Goal: Find contact information

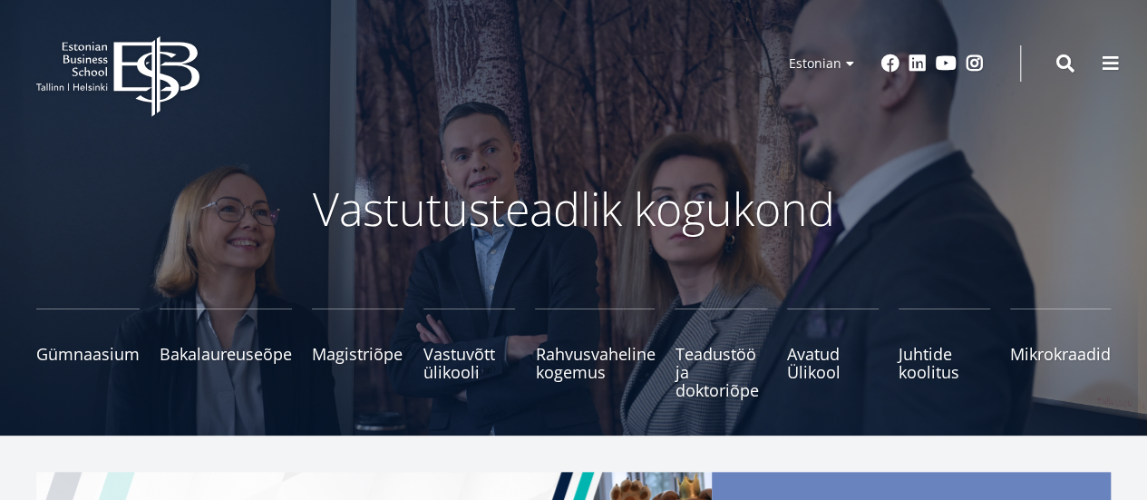
click at [1062, 62] on span at bounding box center [1066, 63] width 18 height 18
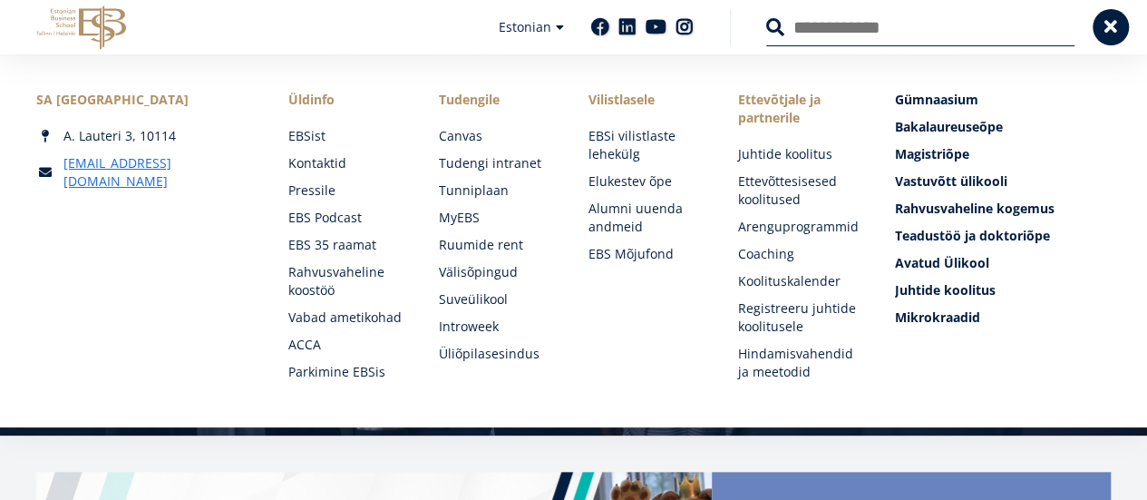
click at [843, 35] on input "Otsing" at bounding box center [920, 27] width 308 height 38
type input "**********"
click at [341, 165] on link "Kontaktid" at bounding box center [346, 163] width 113 height 18
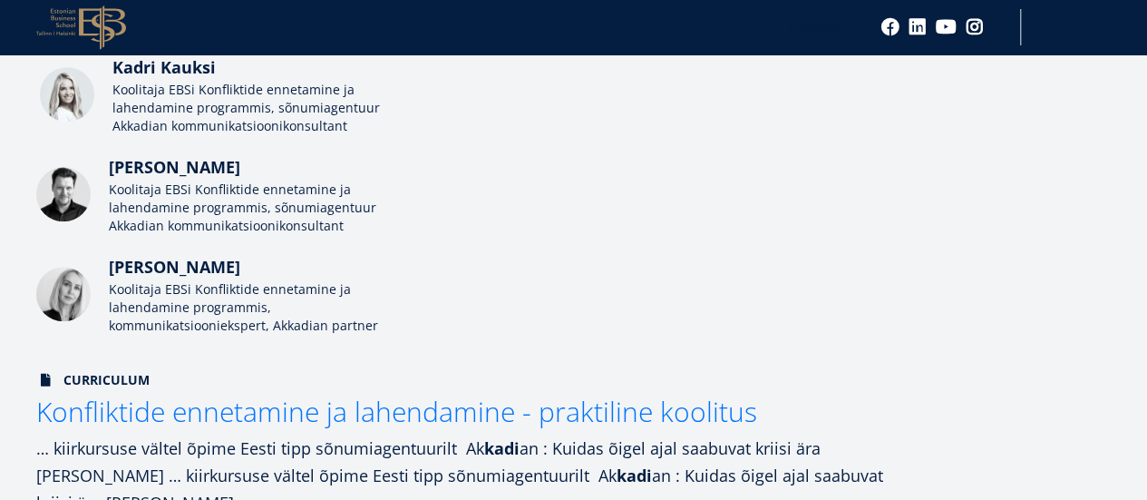
scroll to position [635, 0]
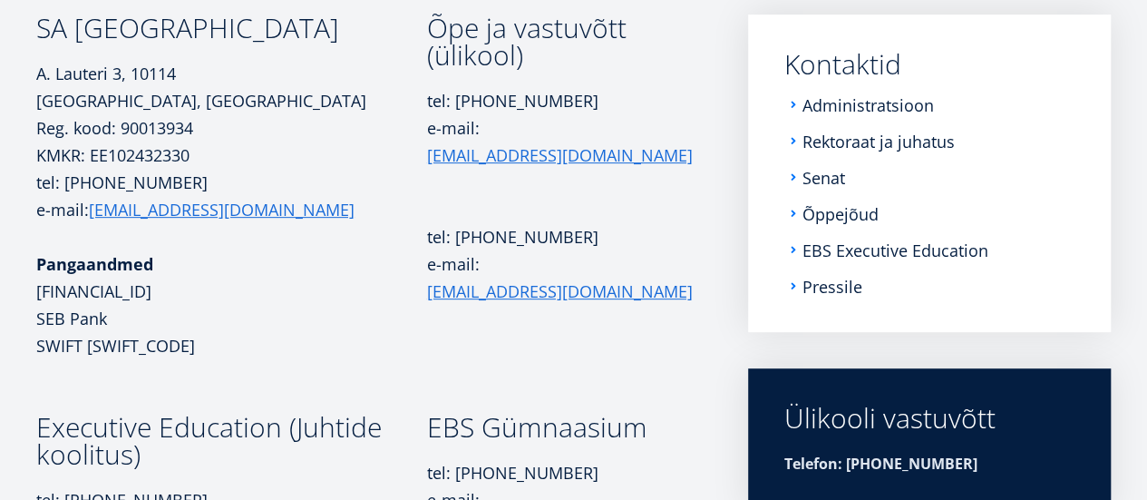
scroll to position [293, 0]
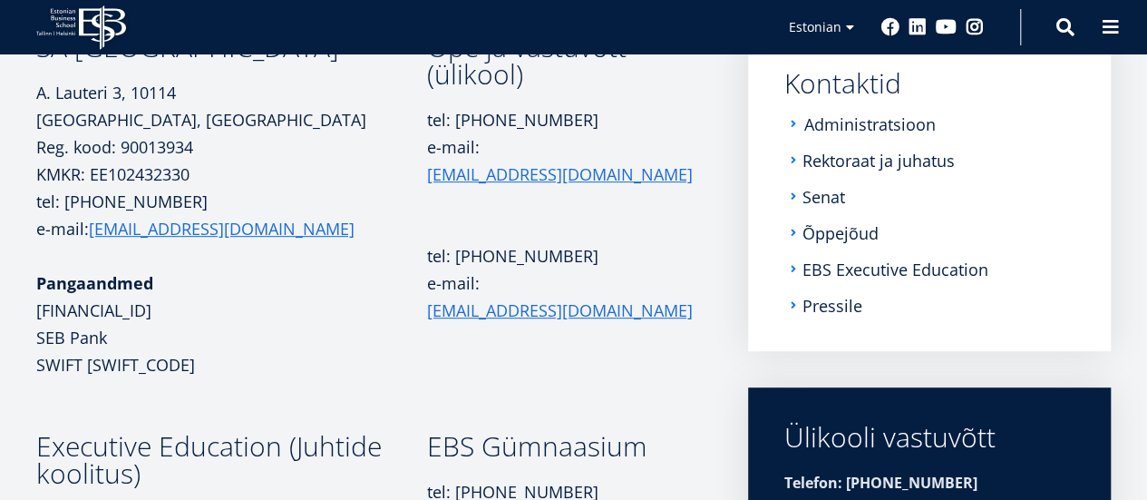
click at [824, 125] on link "Administratsioon" at bounding box center [871, 124] width 132 height 18
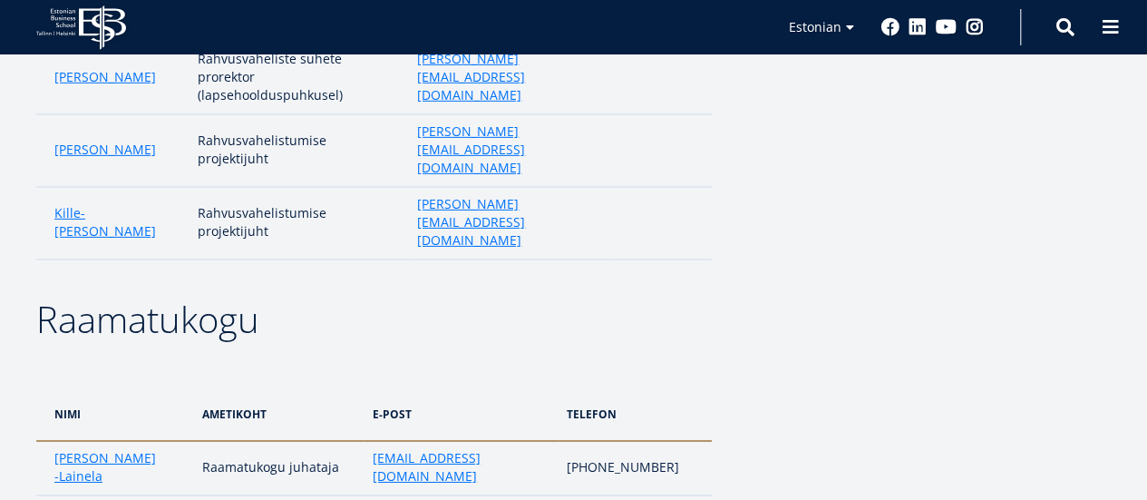
scroll to position [2721, 0]
